Goal: Task Accomplishment & Management: Use online tool/utility

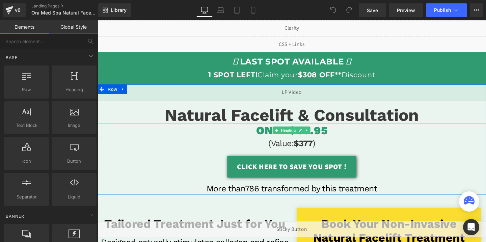
click at [326, 135] on span "ONLY $69.95" at bounding box center [301, 136] width 75 height 14
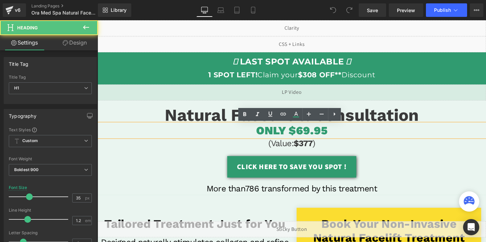
click at [310, 137] on span "ONLY $69.95" at bounding box center [301, 136] width 75 height 14
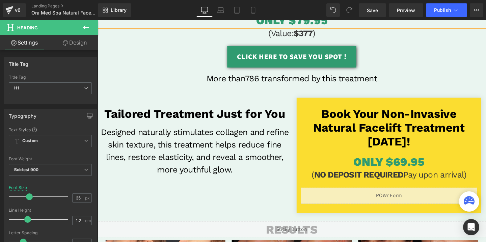
scroll to position [141, 0]
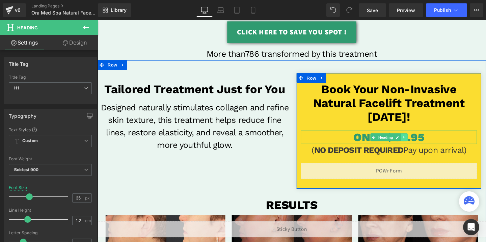
click at [423, 143] on link at bounding box center [419, 143] width 7 height 8
click at [441, 144] on h1 "ONLY $69.95" at bounding box center [403, 143] width 185 height 14
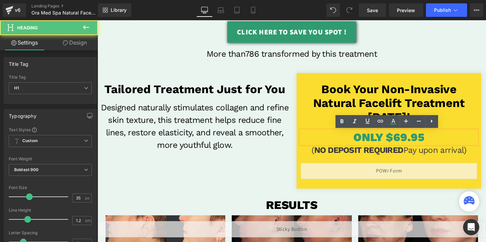
click at [416, 144] on span "ONLY $69.95" at bounding box center [403, 143] width 75 height 14
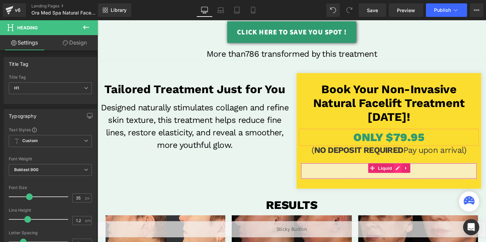
click at [413, 176] on div "Liquid" at bounding box center [403, 178] width 185 height 17
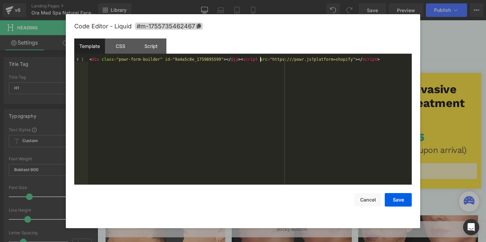
click at [261, 60] on div "< div class = "powr-form-builder" id = "9a4a5c8e_1759895599" > </ div > < scrip…" at bounding box center [250, 125] width 324 height 137
click at [396, 197] on button "Save" at bounding box center [398, 199] width 27 height 13
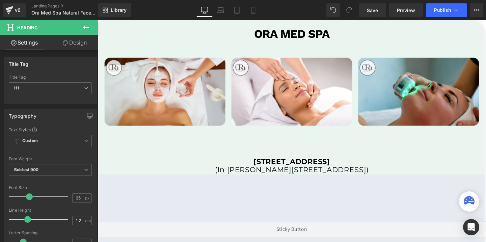
scroll to position [1390, 0]
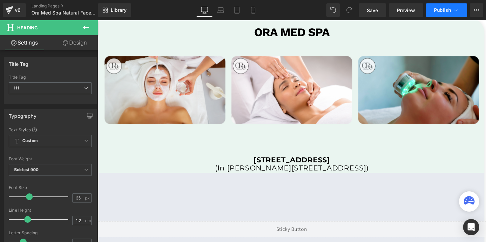
click at [441, 14] on button "Publish" at bounding box center [446, 9] width 41 height 13
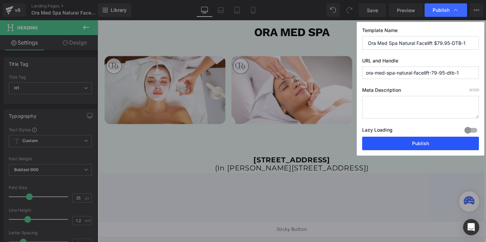
click at [403, 146] on button "Publish" at bounding box center [420, 143] width 117 height 13
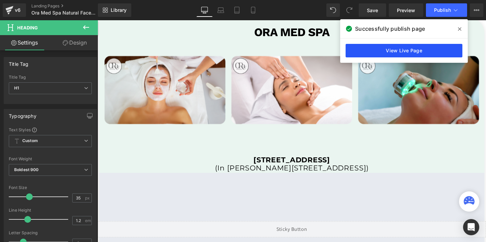
click at [408, 51] on link "View Live Page" at bounding box center [403, 50] width 117 height 13
